Goal: Task Accomplishment & Management: Manage account settings

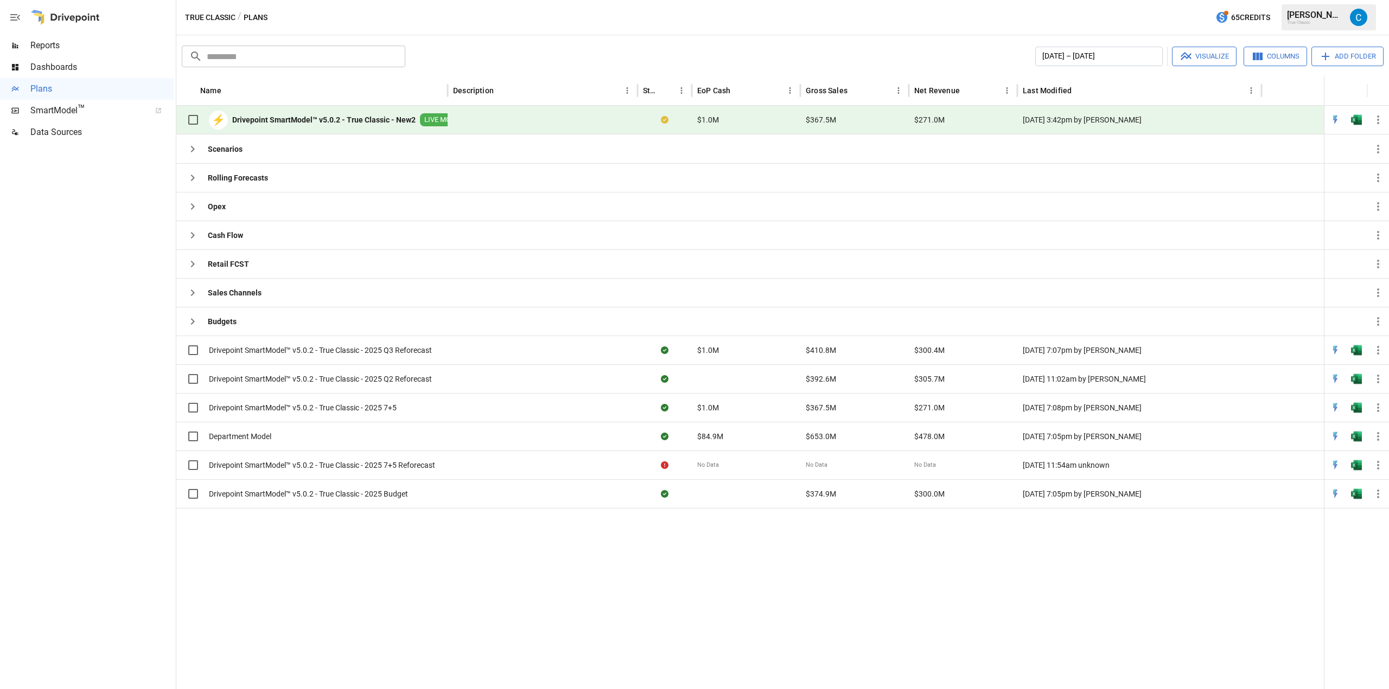
click at [466, 565] on div at bounding box center [749, 598] width 1147 height 181
click at [1377, 467] on icon "button" at bounding box center [1377, 465] width 13 height 13
click at [1055, 557] on div at bounding box center [694, 344] width 1389 height 689
click at [1379, 464] on icon "button" at bounding box center [1377, 465] width 13 height 13
click at [1016, 615] on div at bounding box center [694, 344] width 1389 height 689
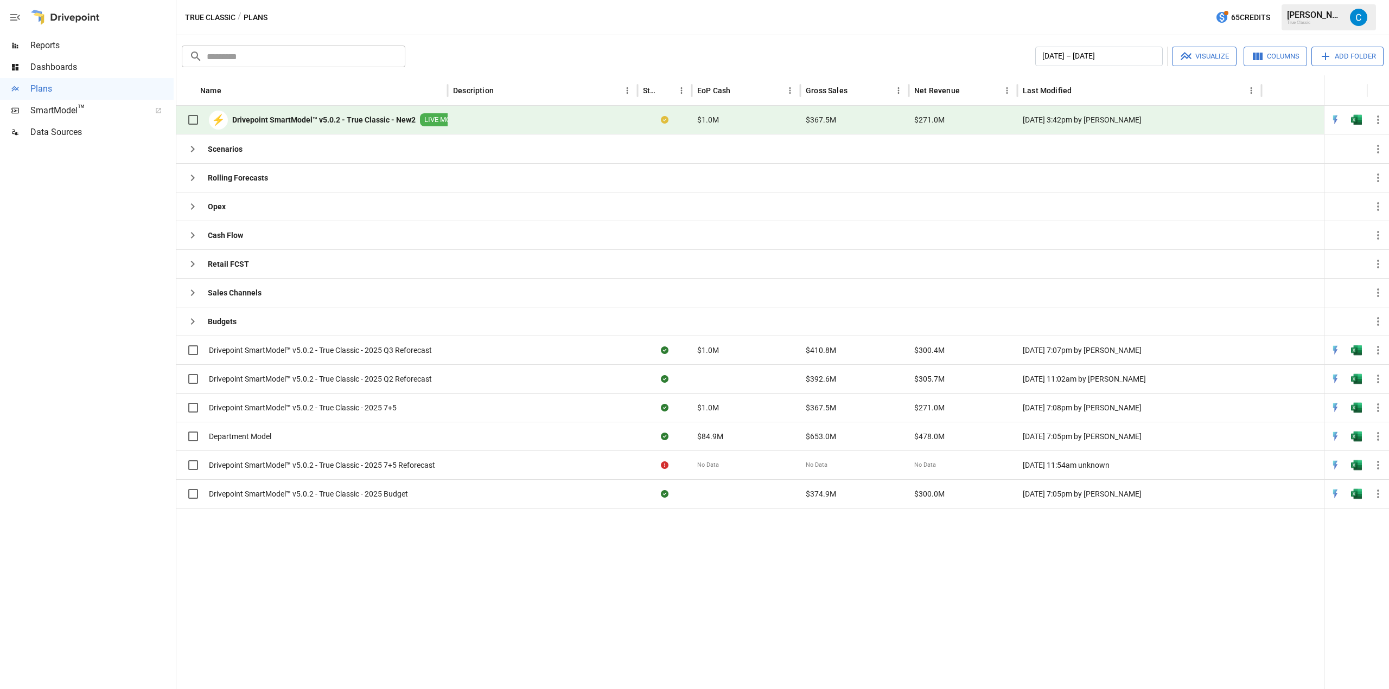
click at [661, 586] on div at bounding box center [749, 598] width 1147 height 181
click at [1380, 463] on icon "button" at bounding box center [1377, 465] width 13 height 13
click at [1177, 589] on div at bounding box center [694, 344] width 1389 height 689
click at [1379, 463] on icon "button" at bounding box center [1377, 465] width 13 height 13
click at [1327, 624] on div "Archive" at bounding box center [1319, 627] width 25 height 13
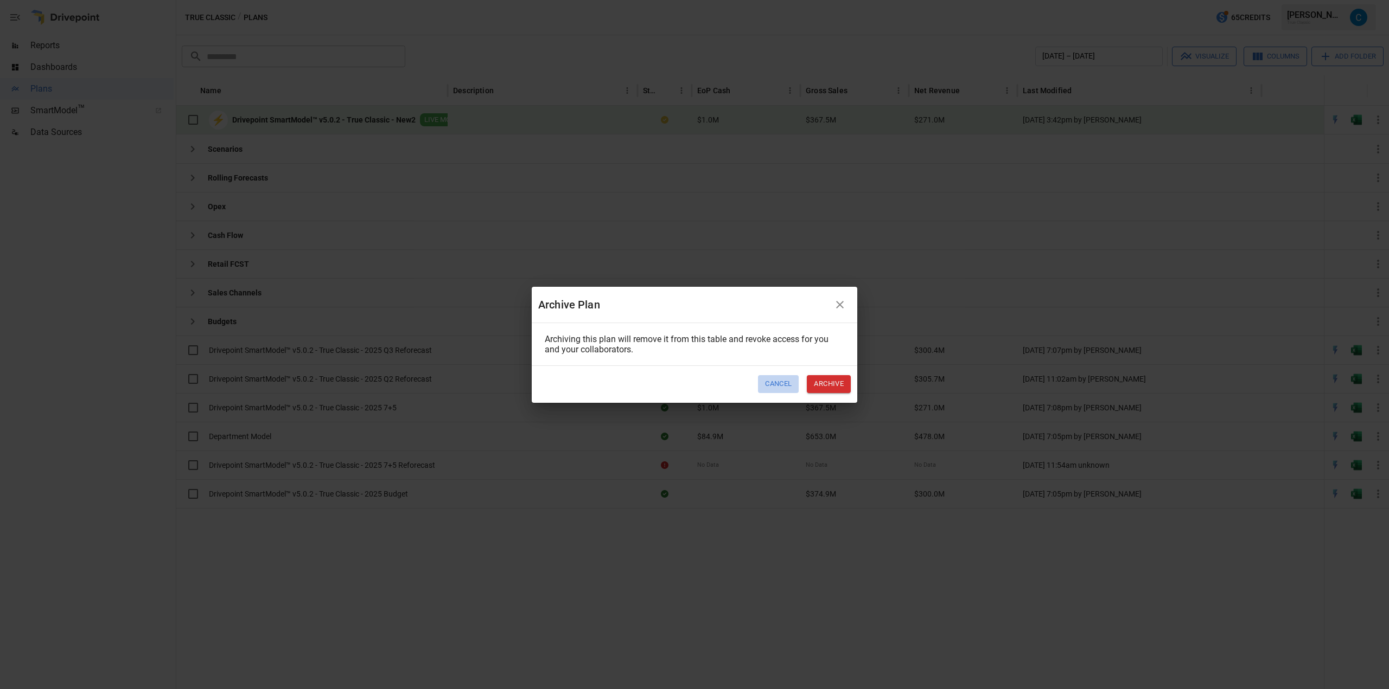
click at [772, 382] on button "Cancel" at bounding box center [778, 384] width 41 height 18
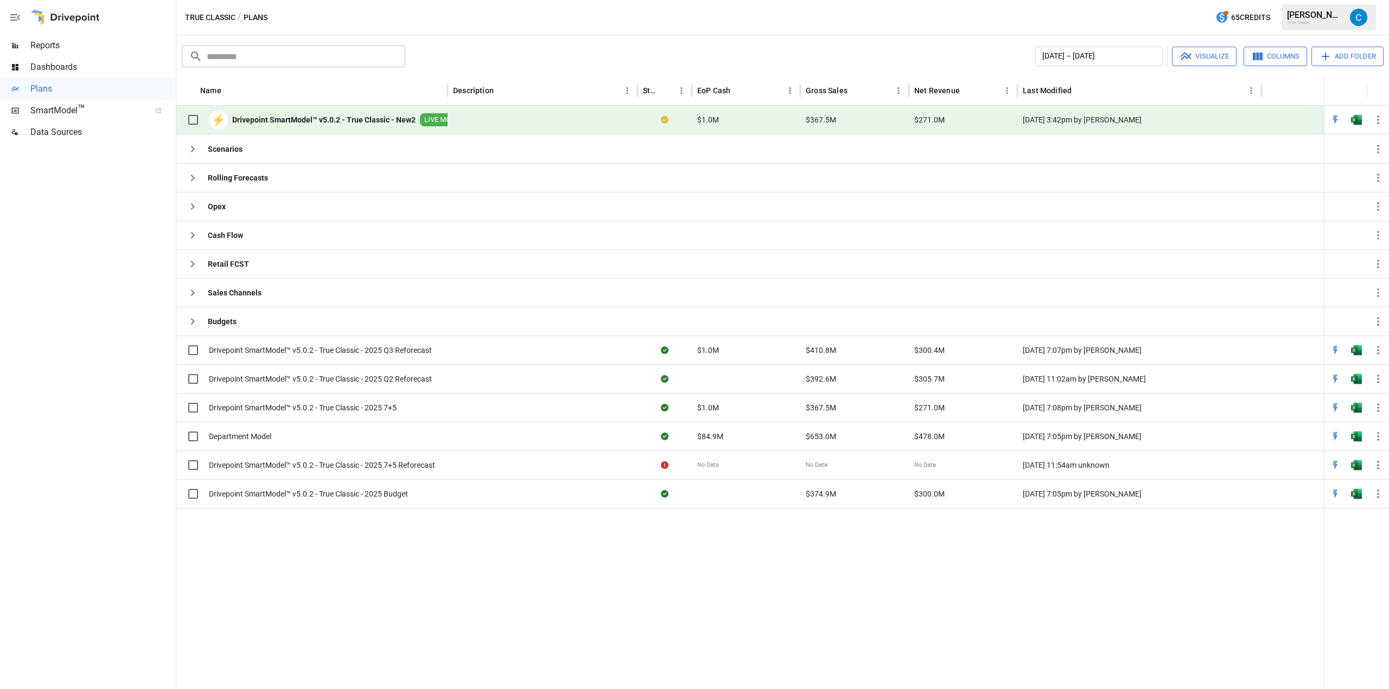
click at [1382, 119] on icon "button" at bounding box center [1377, 119] width 13 height 13
click at [1321, 146] on div "Save as New Plan" at bounding box center [1337, 145] width 60 height 13
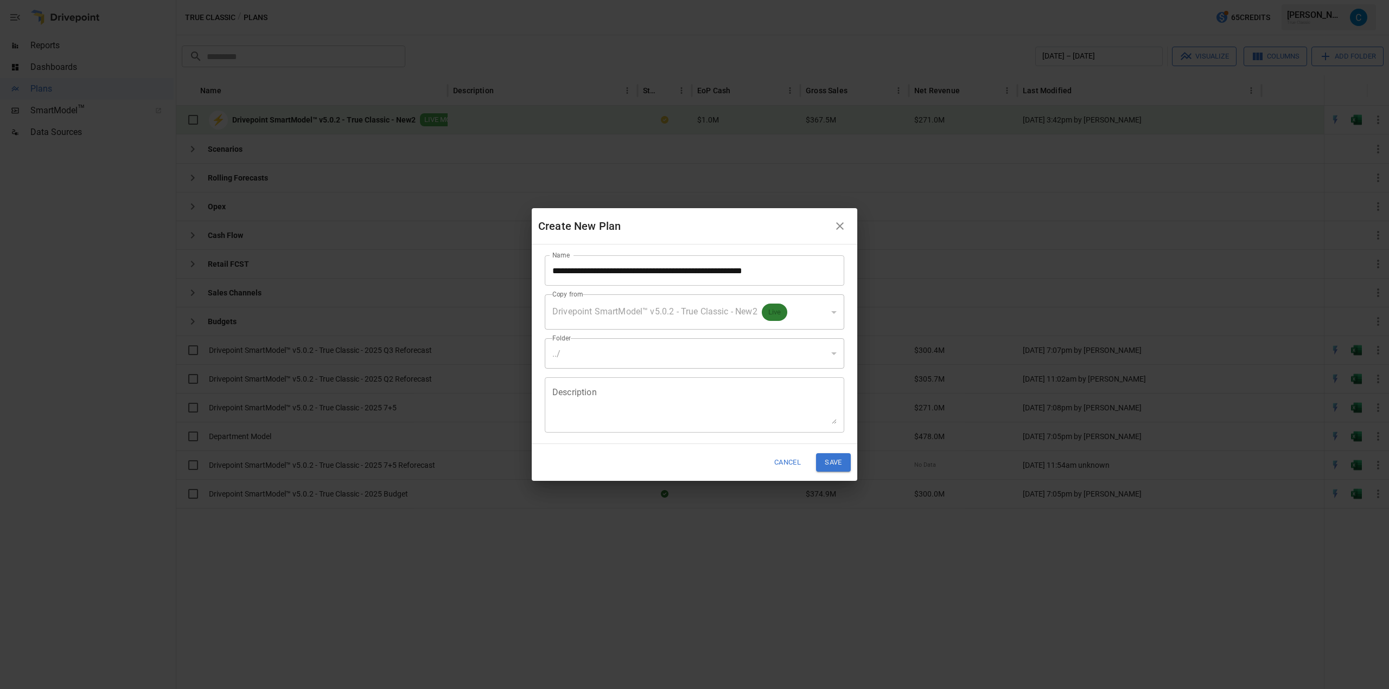
click at [800, 272] on input "**********" at bounding box center [694, 270] width 299 height 30
type input "**********"
click at [753, 222] on div "Create New Plan" at bounding box center [683, 226] width 291 height 17
click at [834, 465] on button "Save" at bounding box center [833, 462] width 35 height 18
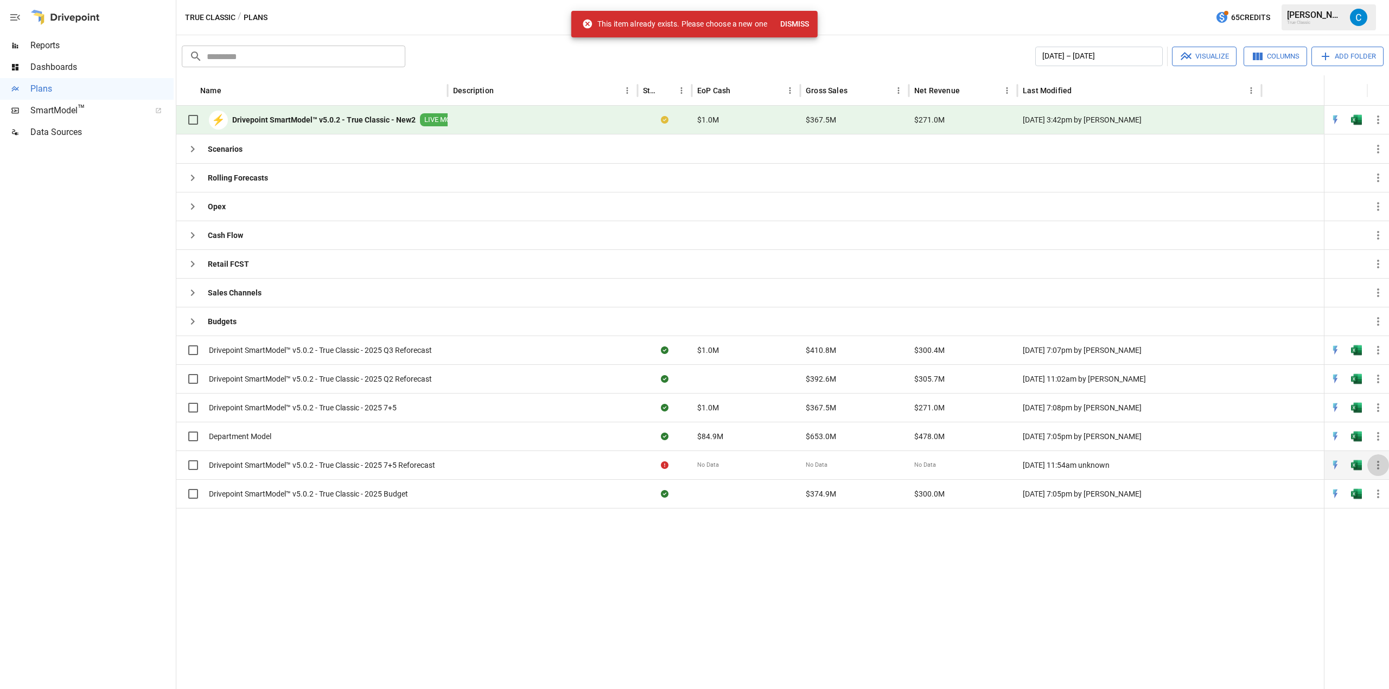
click at [1376, 462] on icon "button" at bounding box center [1377, 465] width 13 height 13
click at [1335, 632] on li "Archive" at bounding box center [1330, 628] width 99 height 22
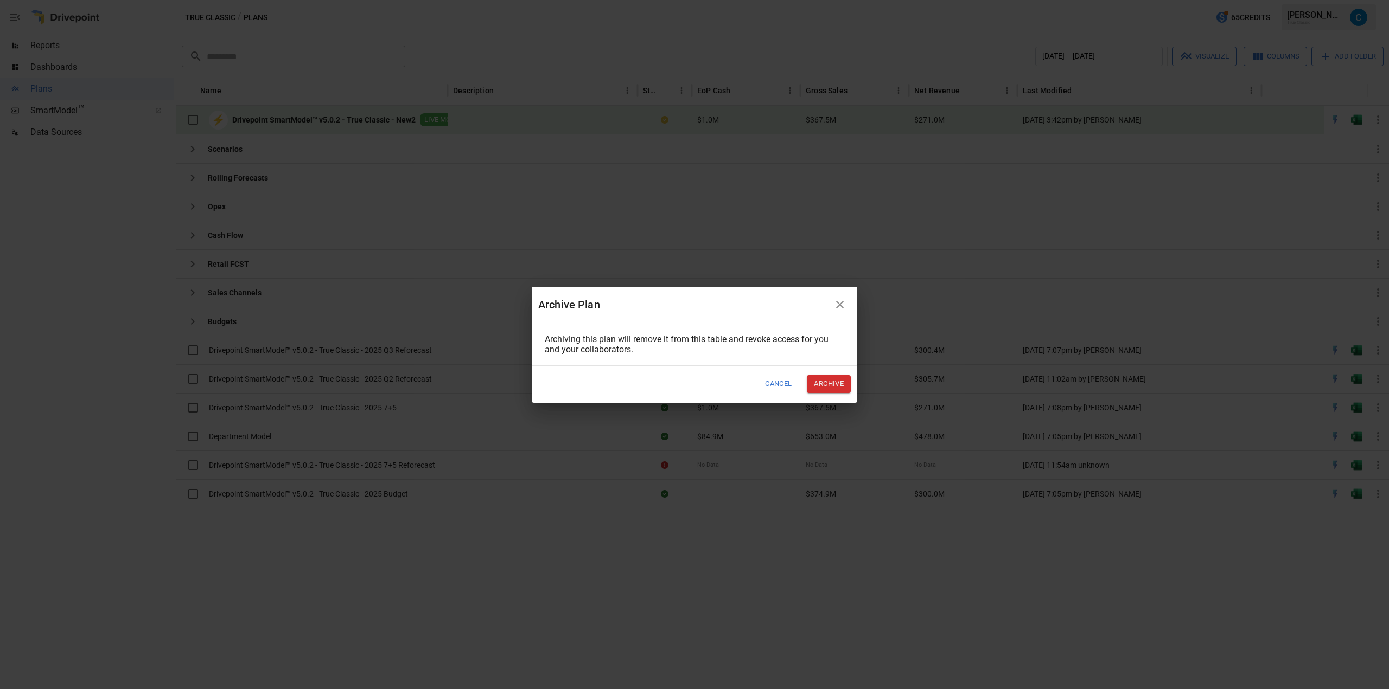
click at [833, 382] on button "Archive" at bounding box center [829, 384] width 44 height 18
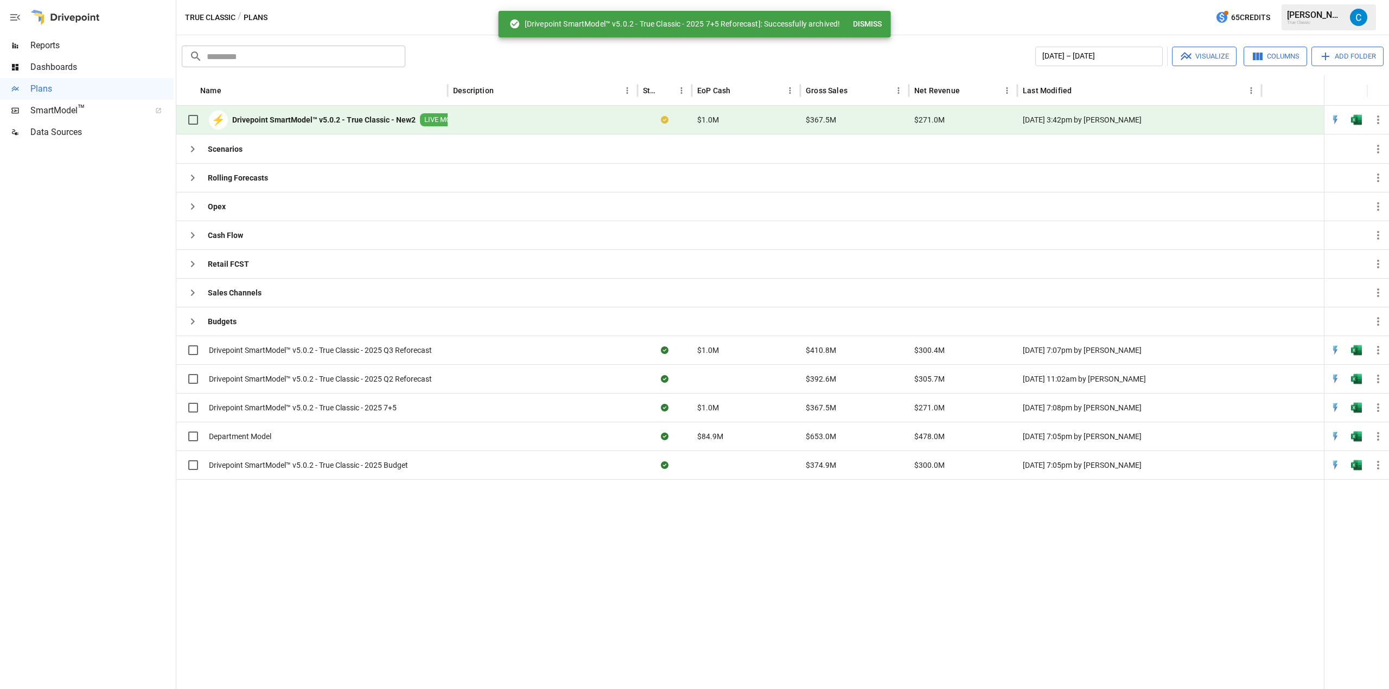
click at [1377, 117] on icon "button" at bounding box center [1378, 120] width 2 height 9
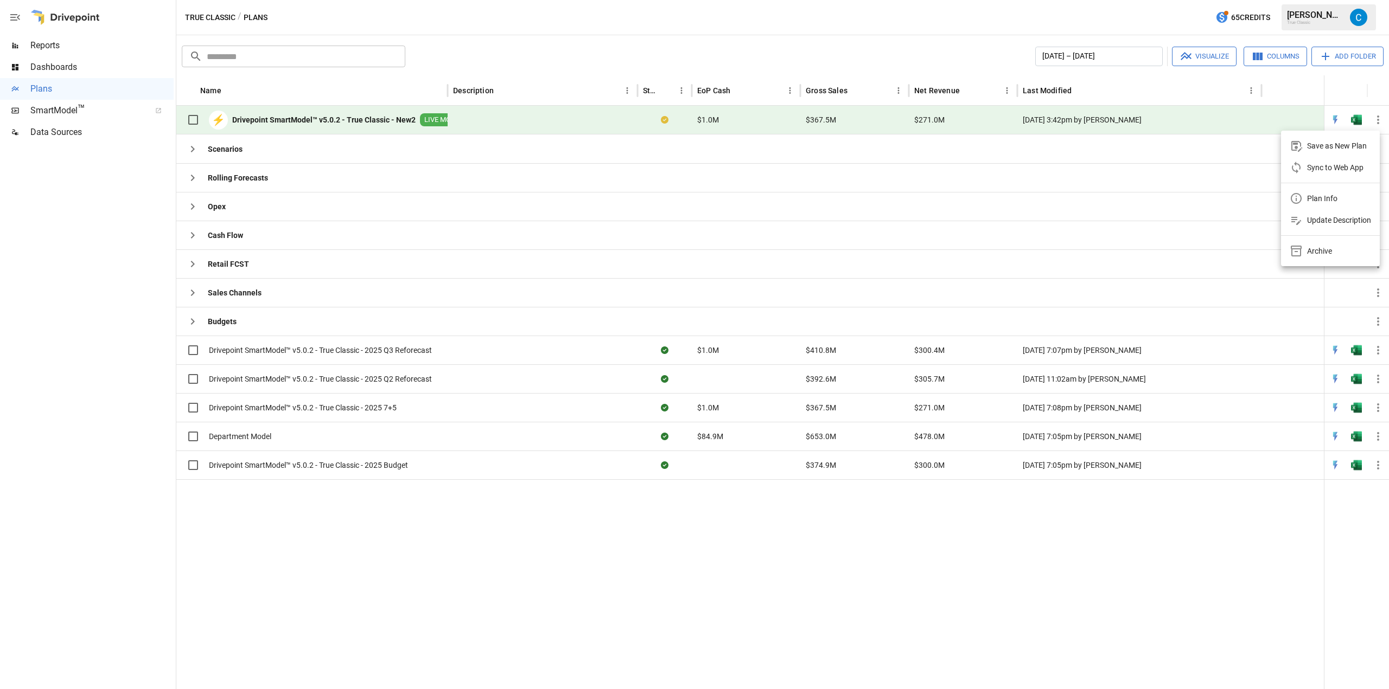
click at [1329, 142] on div "Save as New Plan" at bounding box center [1337, 145] width 60 height 13
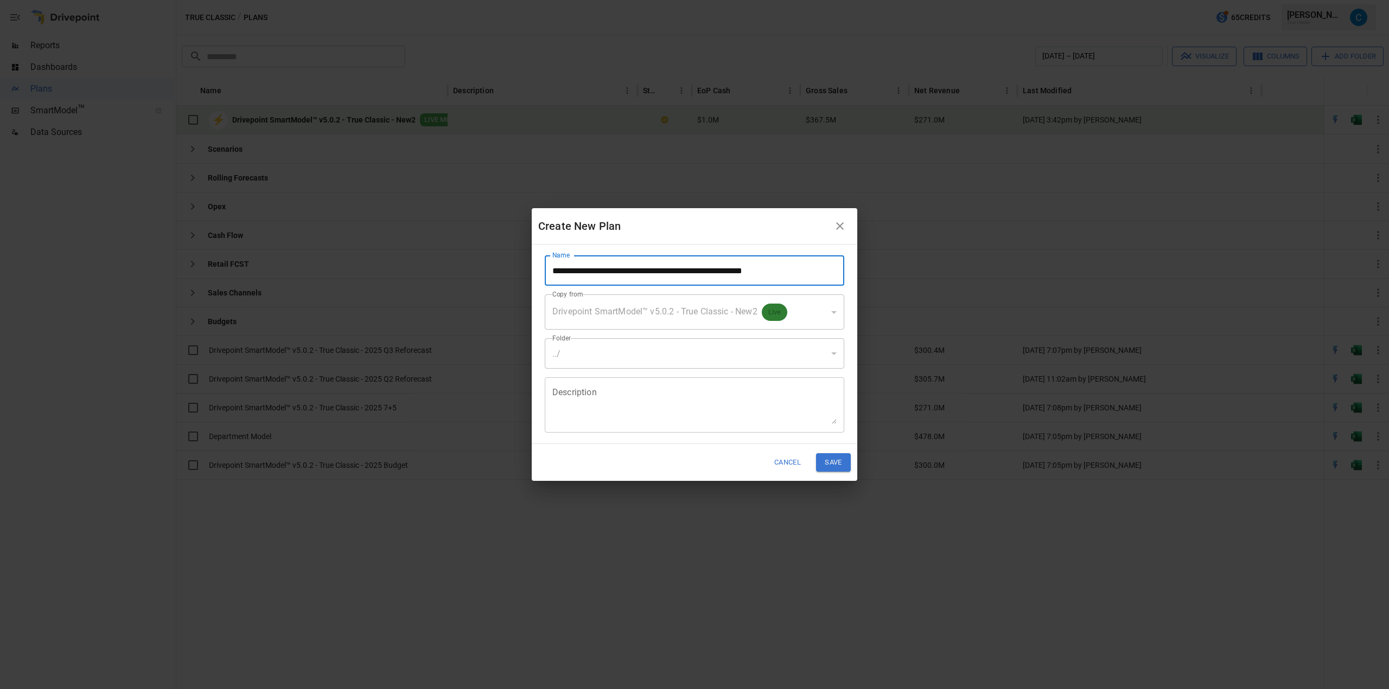
drag, startPoint x: 819, startPoint y: 276, endPoint x: 737, endPoint y: 277, distance: 81.9
click at [737, 277] on input "**********" at bounding box center [694, 270] width 299 height 30
type input "**********"
click at [749, 235] on h2 "Create New Plan" at bounding box center [694, 226] width 325 height 36
click at [839, 465] on button "Save" at bounding box center [833, 462] width 35 height 18
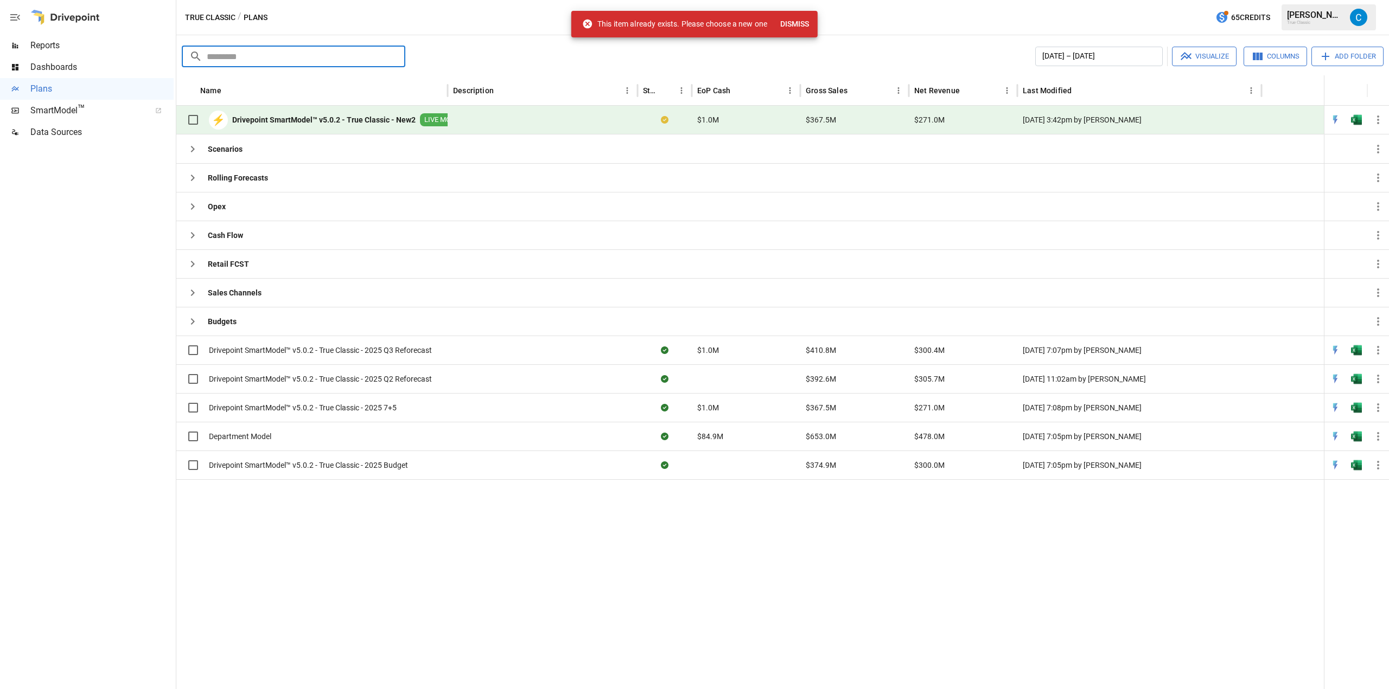
click at [343, 59] on input "text" at bounding box center [306, 57] width 199 height 22
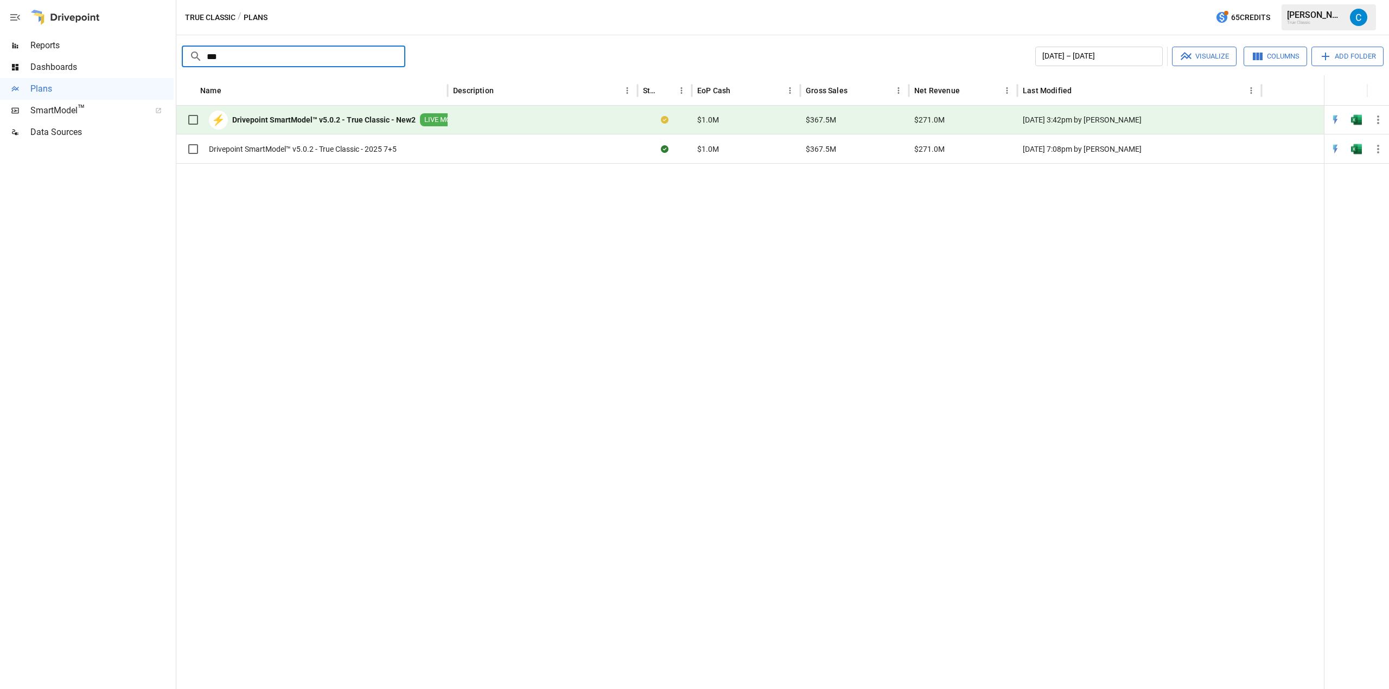
type input "***"
click at [343, 59] on input "***" at bounding box center [306, 57] width 199 height 22
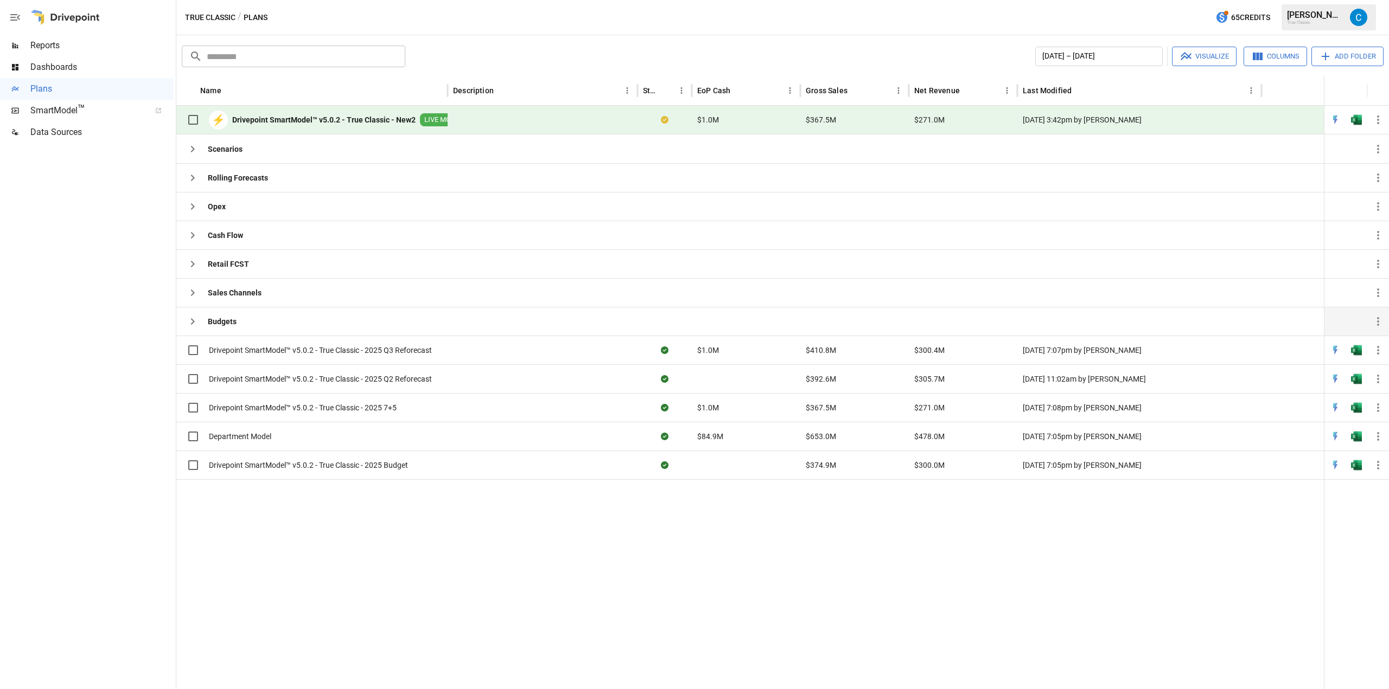
click at [200, 310] on div "Budgets" at bounding box center [209, 322] width 55 height 28
click at [192, 321] on icon "button" at bounding box center [192, 321] width 13 height 13
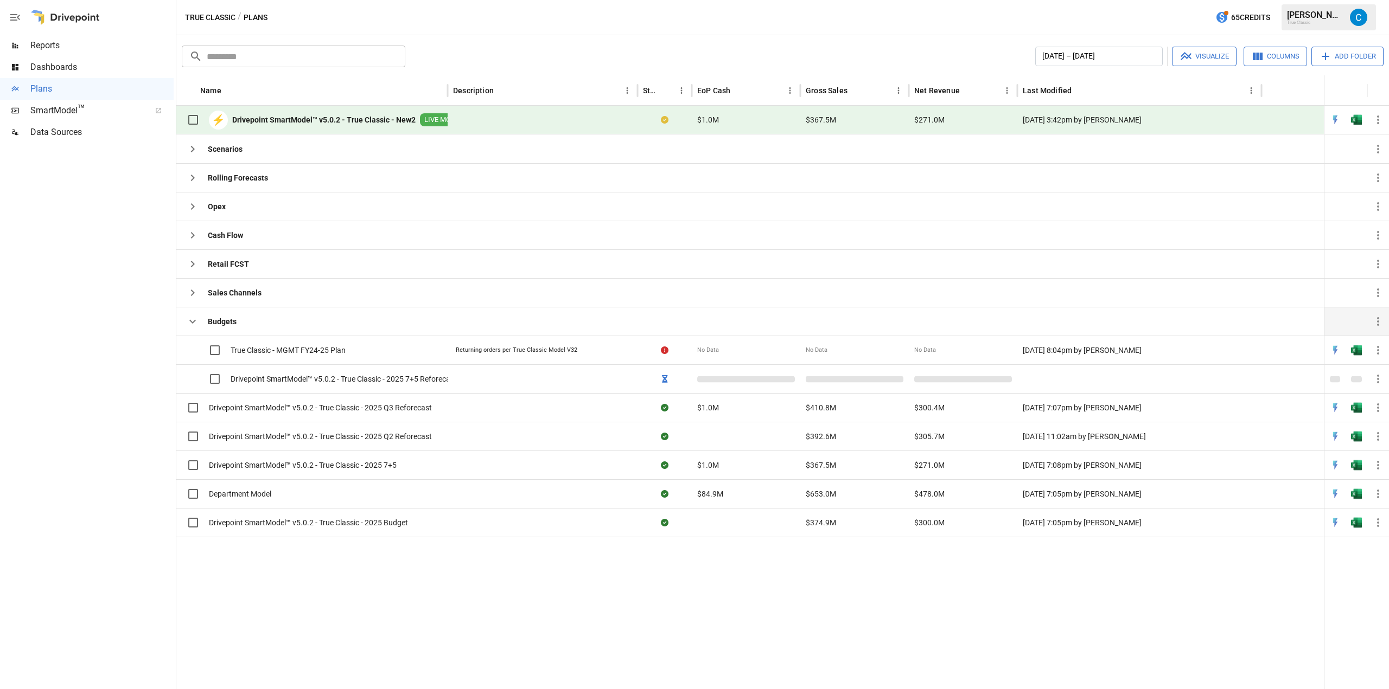
click at [441, 602] on div at bounding box center [749, 613] width 1147 height 152
